Goal: Check status

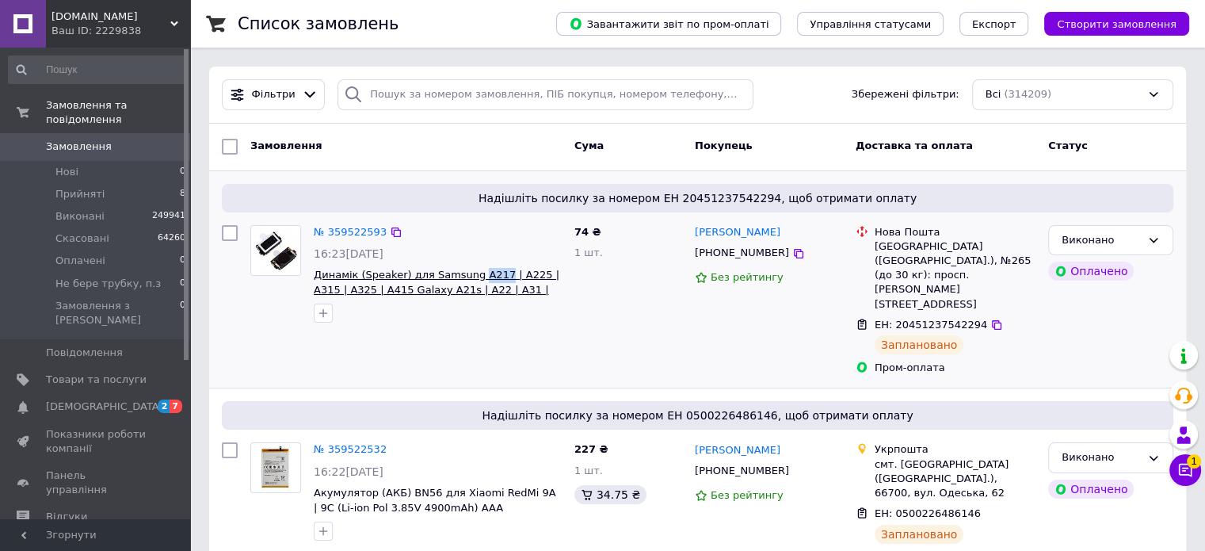
drag, startPoint x: 467, startPoint y: 261, endPoint x: 485, endPoint y: 273, distance: 21.3
click at [485, 273] on div "№ 359522593 16:23, 29.08.2025 Динамік (Speaker) для Samsung A217 | A225 | A315 …" at bounding box center [437, 274] width 261 height 111
copy span "A217"
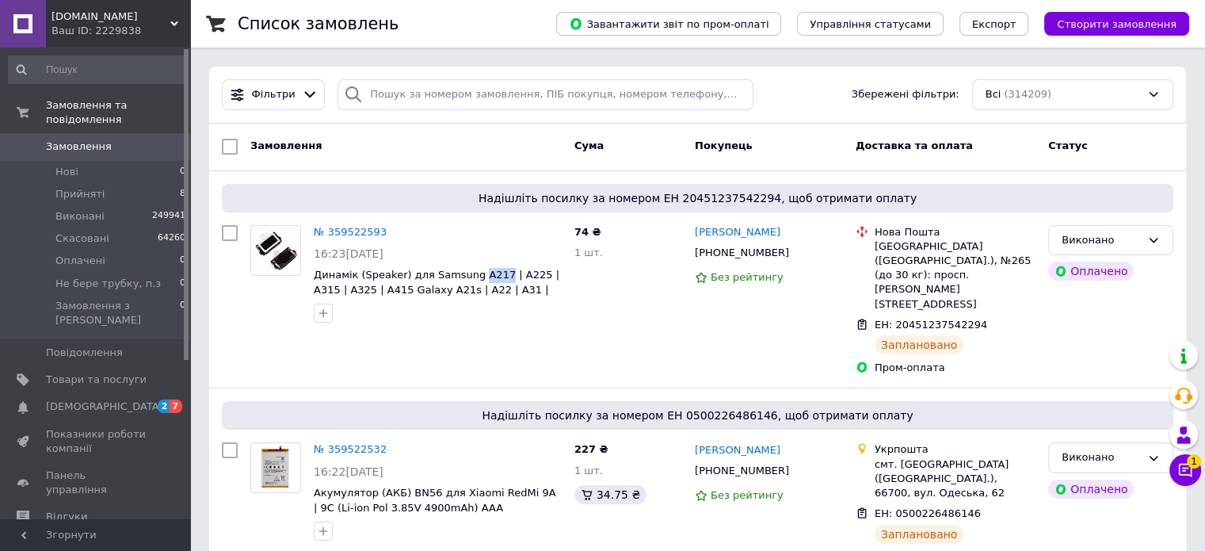
copy span "A217"
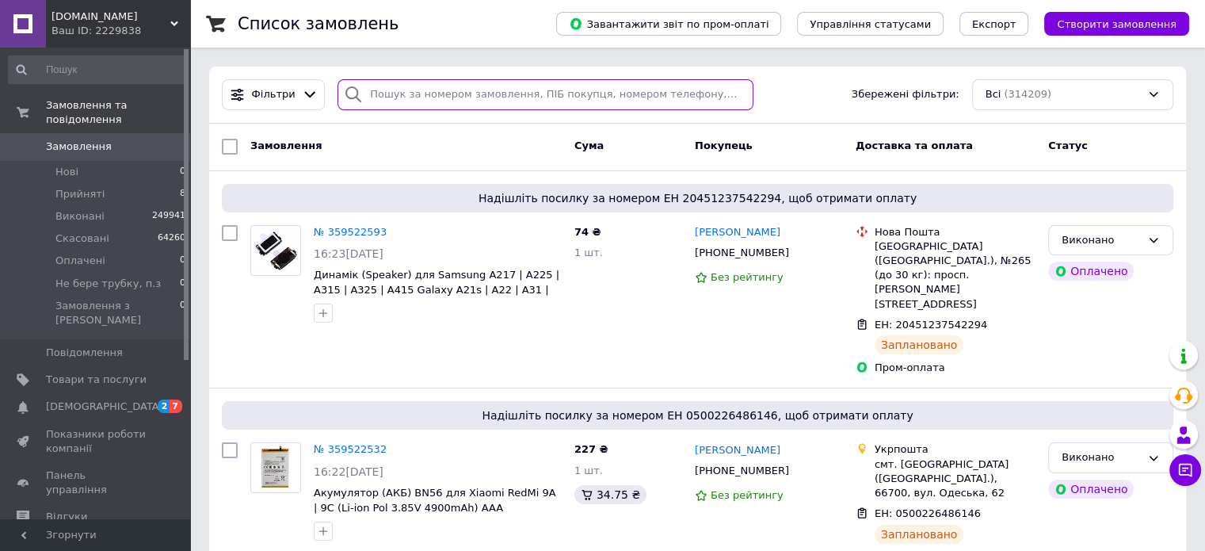
click at [411, 94] on input "search" at bounding box center [545, 94] width 416 height 31
paste input "359151514"
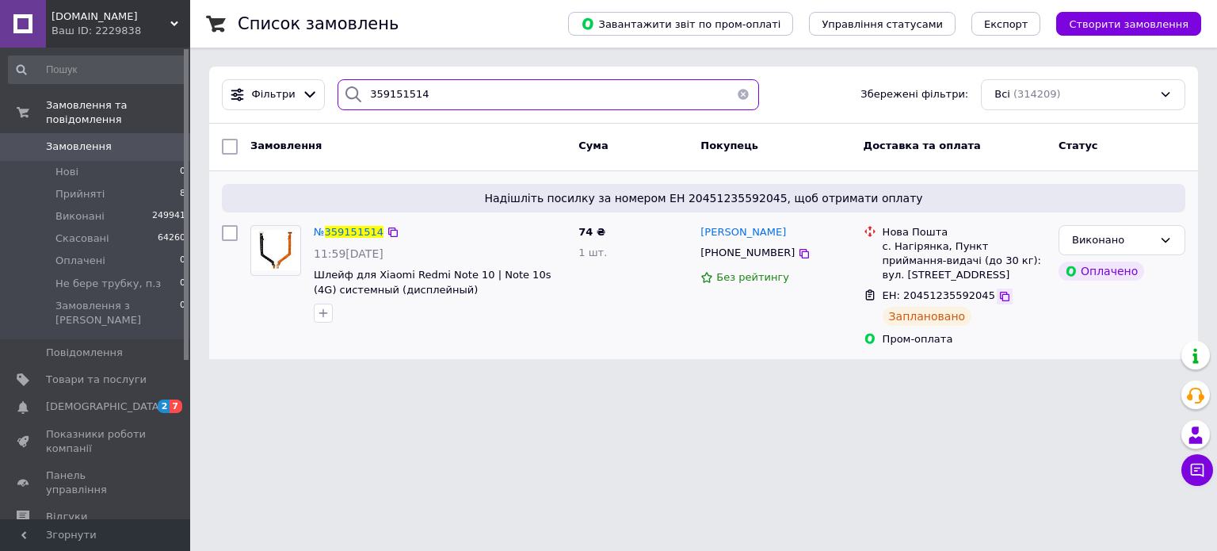
type input "359151514"
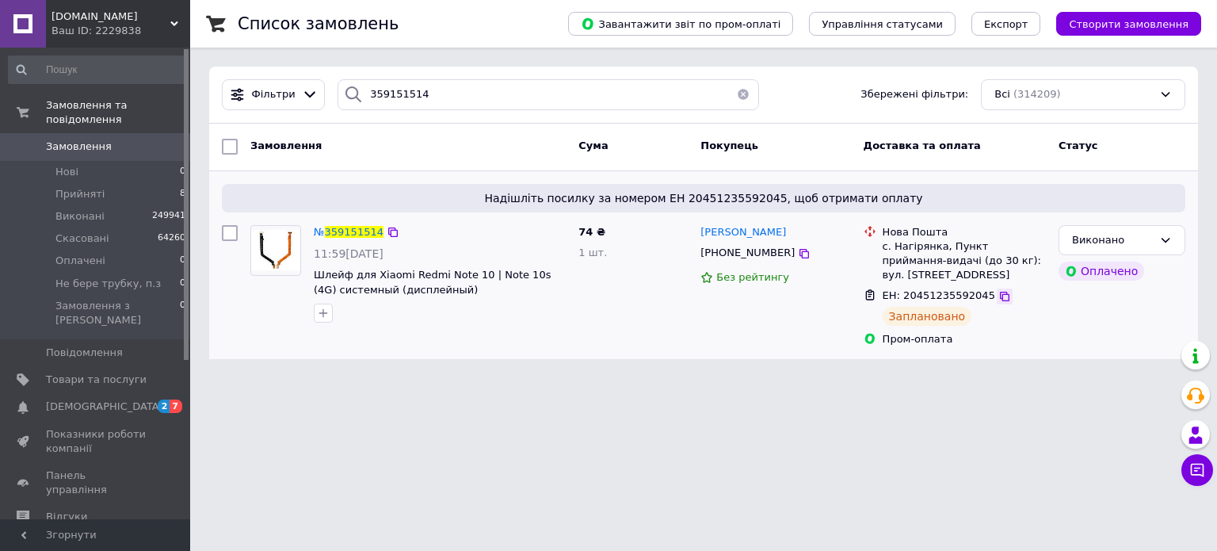
click at [998, 292] on icon at bounding box center [1004, 296] width 13 height 13
